Goal: Obtain resource: Obtain resource

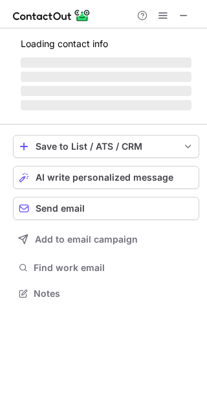
scroll to position [285, 207]
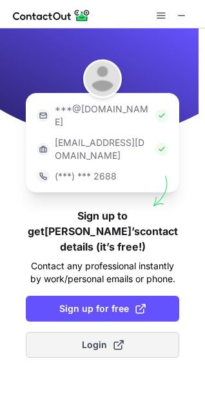
click at [105, 338] on span "Login" at bounding box center [103, 344] width 42 height 13
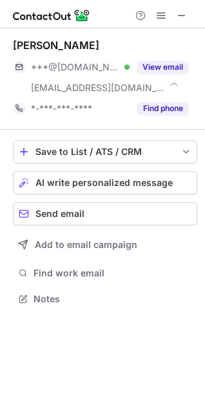
scroll to position [290, 205]
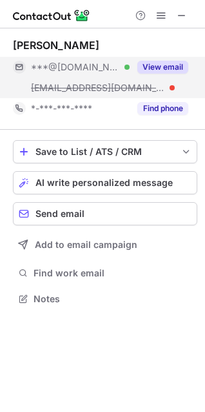
click at [156, 68] on button "View email" at bounding box center [163, 67] width 51 height 13
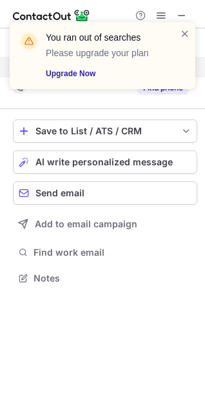
scroll to position [269, 205]
click at [179, 30] on div "You ran out of searches Please upgrade your plan Upgrade Now" at bounding box center [97, 55] width 165 height 57
click at [185, 31] on span at bounding box center [185, 33] width 10 height 13
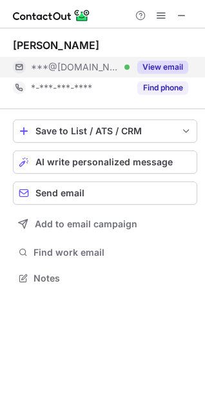
click at [152, 65] on button "View email" at bounding box center [163, 67] width 51 height 13
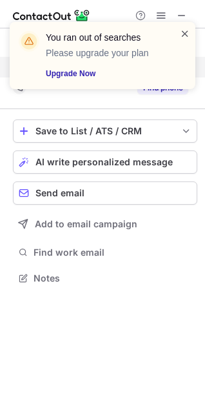
click at [187, 32] on span at bounding box center [185, 33] width 10 height 13
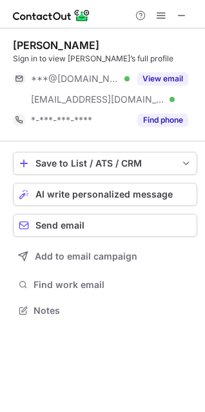
scroll to position [302, 205]
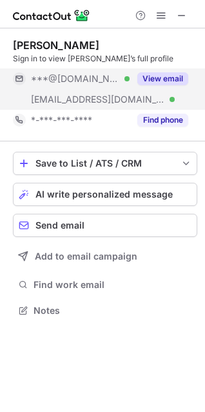
click at [154, 77] on button "View email" at bounding box center [163, 78] width 51 height 13
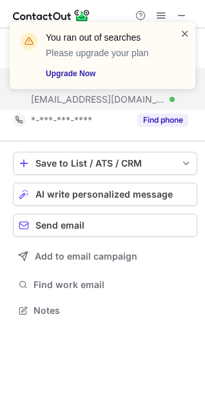
click at [187, 34] on span at bounding box center [185, 33] width 10 height 13
